Goal: Communication & Community: Ask a question

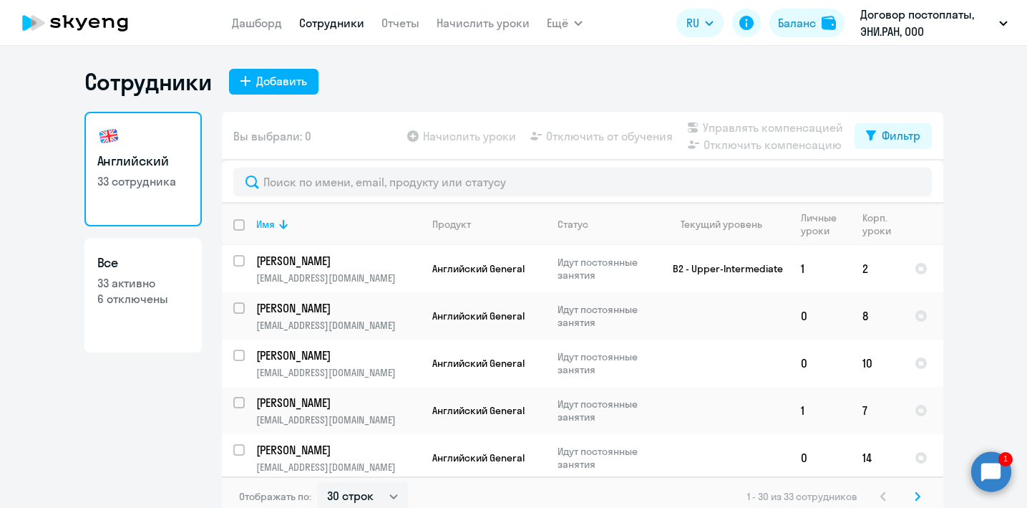
select select "30"
click at [1001, 473] on circle at bounding box center [991, 471] width 40 height 40
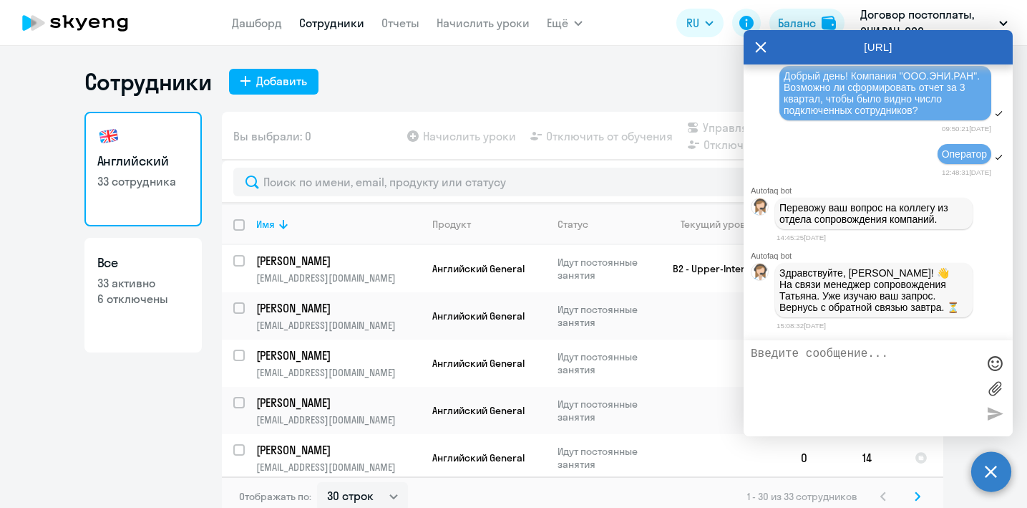
scroll to position [14923, 0]
click at [853, 354] on textarea at bounding box center [864, 388] width 226 height 82
click at [802, 368] on textarea "Добрый день! Мне бы ответ [DATE]" at bounding box center [864, 388] width 226 height 82
type textarea "Добрый день! Мне бы ответ [DATE], нужен отчет"
click at [992, 407] on div at bounding box center [994, 412] width 21 height 21
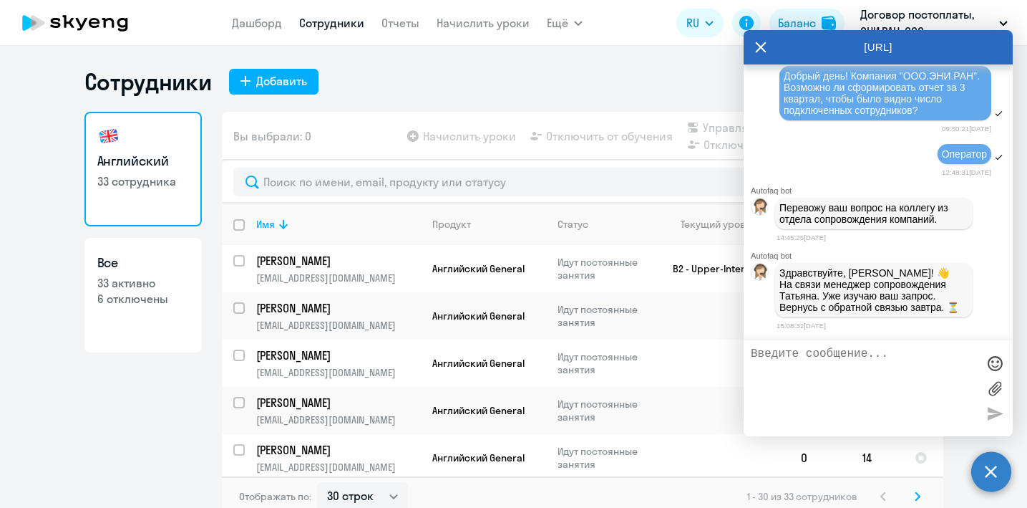
scroll to position [14980, 0]
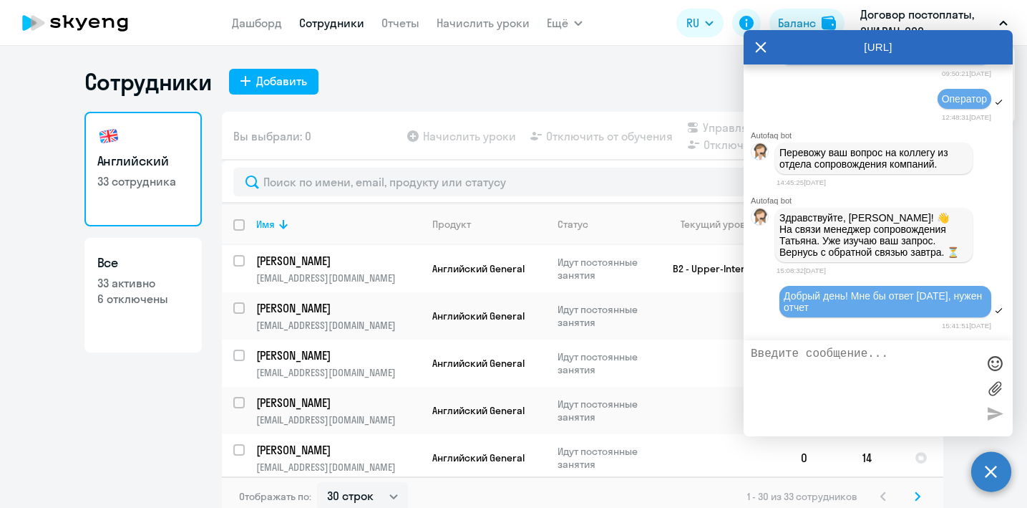
click at [758, 45] on icon at bounding box center [760, 47] width 11 height 34
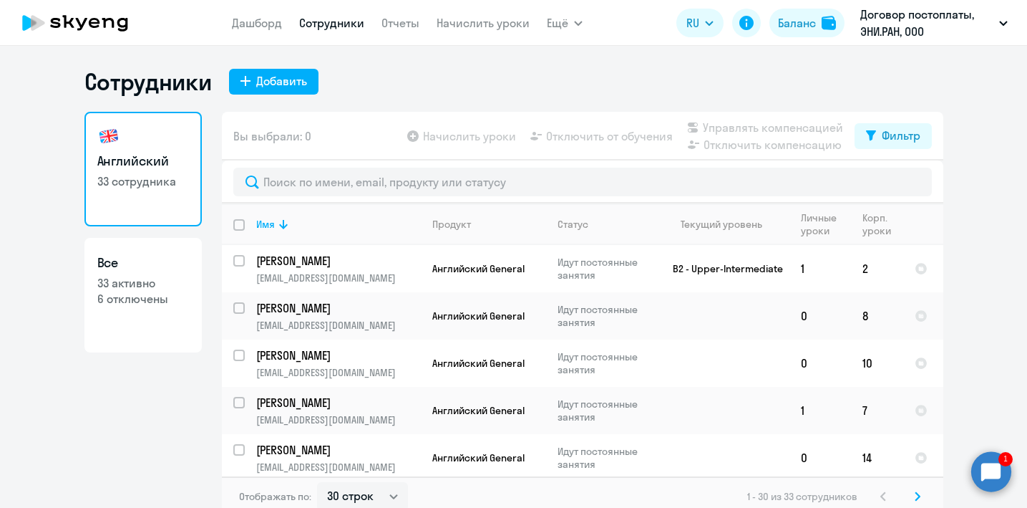
click at [994, 464] on circle at bounding box center [991, 471] width 40 height 40
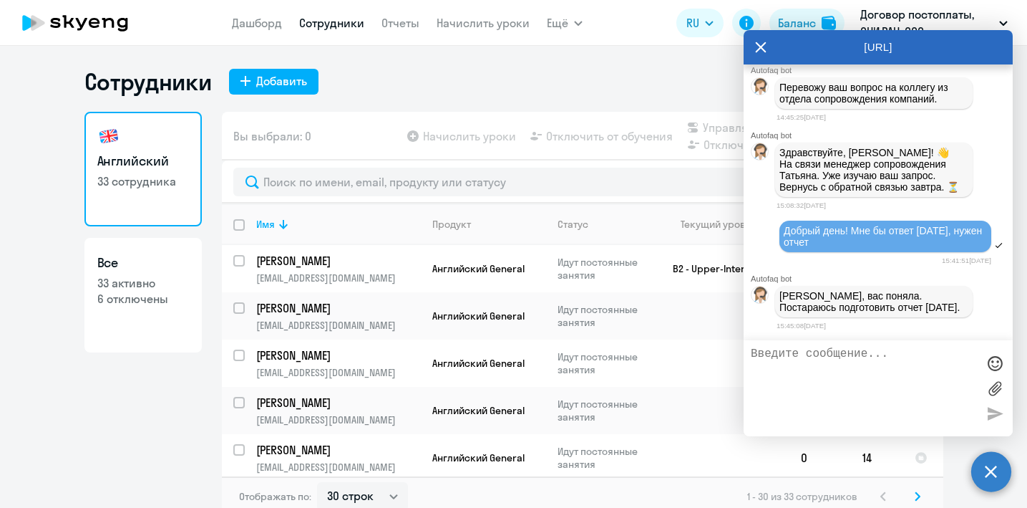
scroll to position [15049, 0]
type textarea "Спасибо"
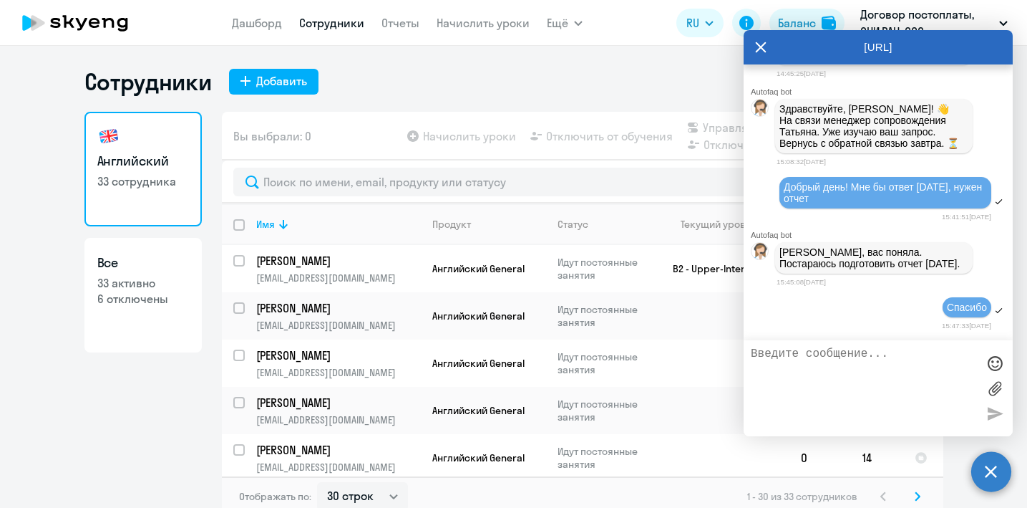
click at [762, 47] on icon at bounding box center [760, 47] width 11 height 34
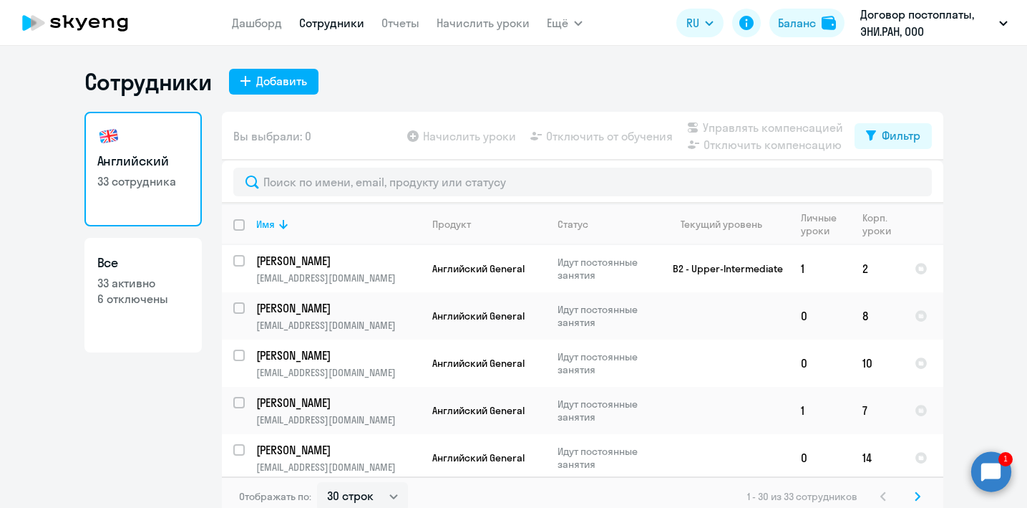
click at [976, 455] on ng-component "Сотрудники Добавить Английский 33 сотрудника Все 33 активно 6 отключены Вы выбр…" at bounding box center [513, 291] width 1027 height 449
click at [990, 470] on circle at bounding box center [991, 471] width 40 height 40
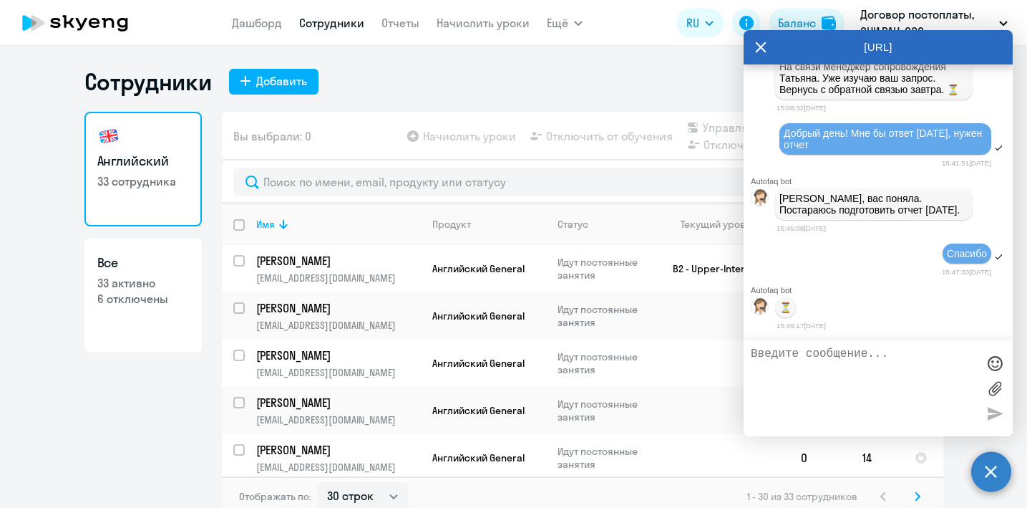
scroll to position [15151, 0]
click at [762, 49] on icon at bounding box center [761, 47] width 11 height 11
